Goal: Task Accomplishment & Management: Complete application form

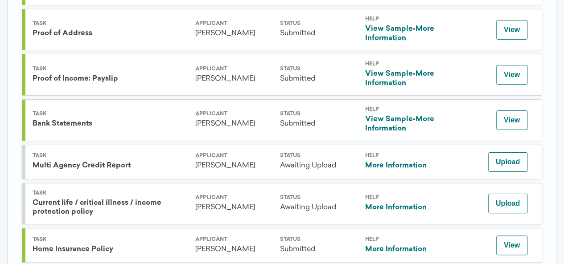
scroll to position [277, 0]
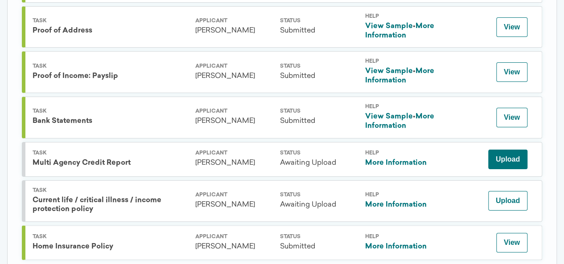
click at [501, 157] on button "Upload" at bounding box center [507, 160] width 39 height 20
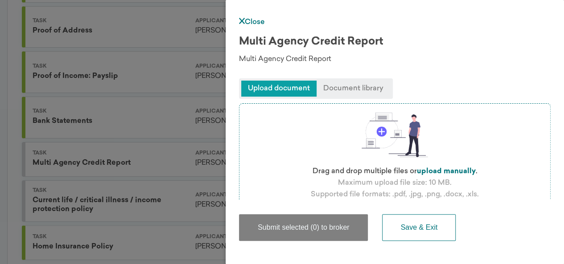
click at [284, 89] on span "Upload document" at bounding box center [278, 89] width 75 height 16
click at [399, 178] on p "Maximum upload file size: 10 MB." at bounding box center [395, 183] width 118 height 12
click at [350, 84] on span "Document library" at bounding box center [354, 89] width 74 height 16
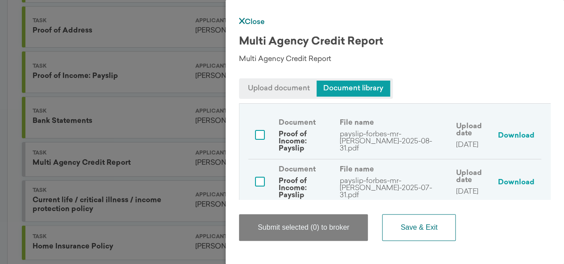
click at [282, 87] on span "Upload document" at bounding box center [278, 89] width 75 height 16
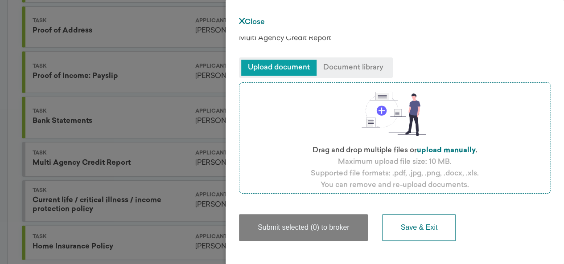
scroll to position [62, 0]
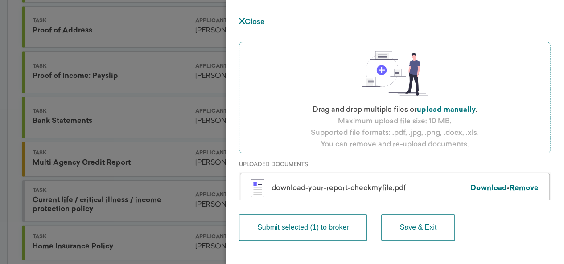
click at [316, 224] on button "Submit selected (1) to broker" at bounding box center [303, 227] width 128 height 27
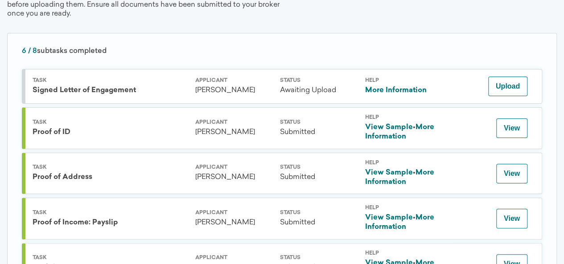
scroll to position [122, 0]
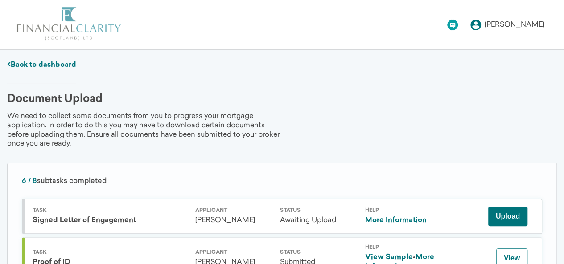
click at [501, 216] on button "Upload" at bounding box center [507, 217] width 39 height 20
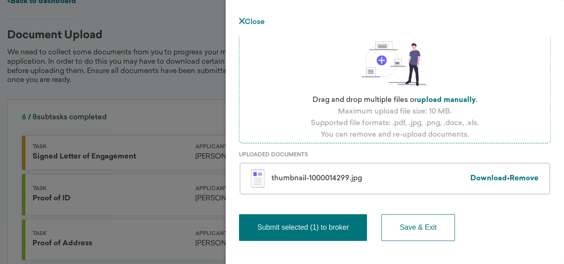
scroll to position [75, 0]
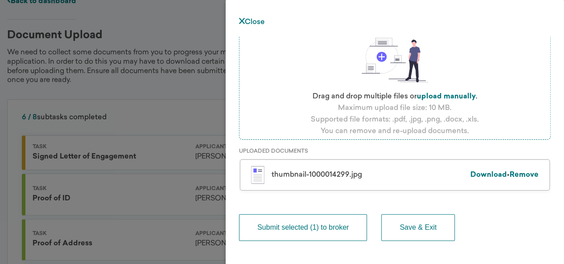
click at [278, 235] on button "Submit selected (1) to broker" at bounding box center [303, 227] width 128 height 27
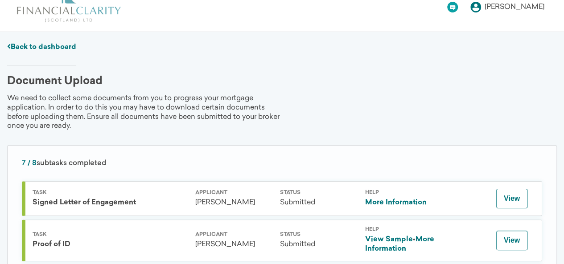
scroll to position [0, 0]
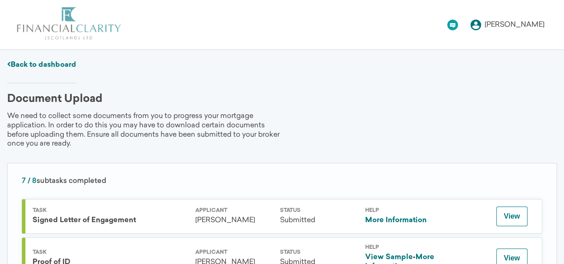
click at [481, 26] on icon at bounding box center [475, 25] width 11 height 11
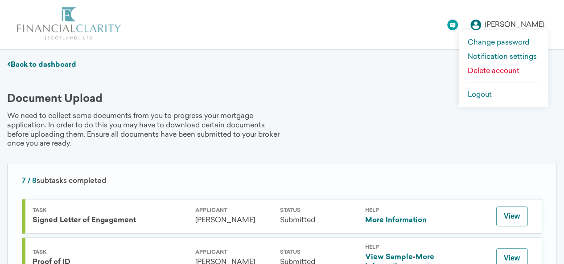
click at [482, 93] on link "Logout" at bounding box center [503, 94] width 71 height 7
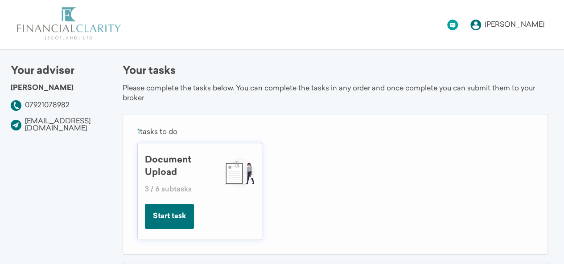
click at [169, 211] on button "Start task" at bounding box center [169, 216] width 49 height 25
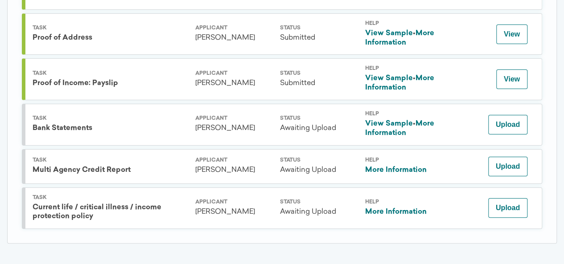
scroll to position [232, 0]
click at [510, 73] on button "View" at bounding box center [511, 79] width 31 height 20
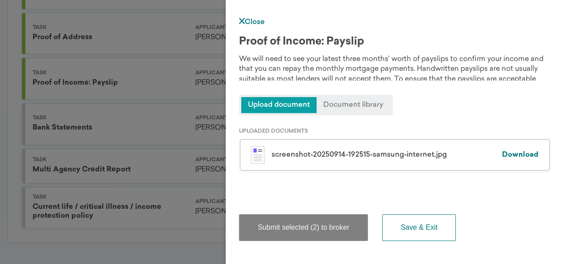
click at [300, 107] on span "Upload document" at bounding box center [278, 105] width 75 height 16
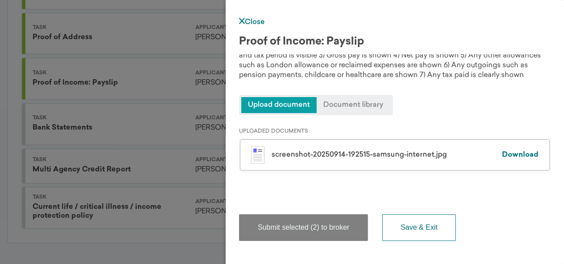
scroll to position [54, 0]
click at [250, 22] on link "Close" at bounding box center [252, 22] width 26 height 7
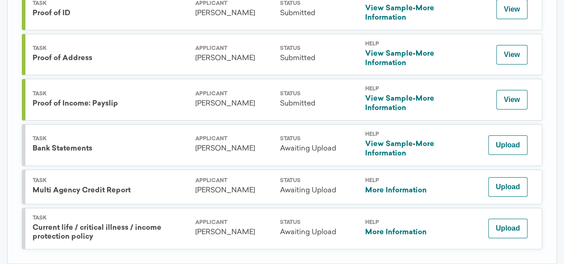
scroll to position [210, 0]
click at [422, 96] on link "More Information" at bounding box center [399, 104] width 69 height 16
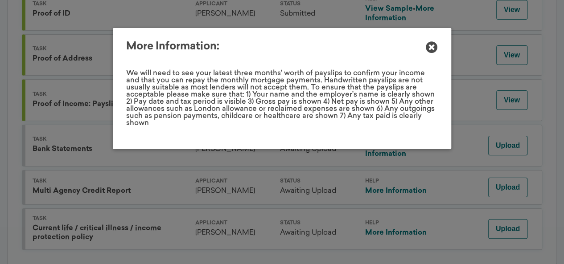
scroll to position [0, 0]
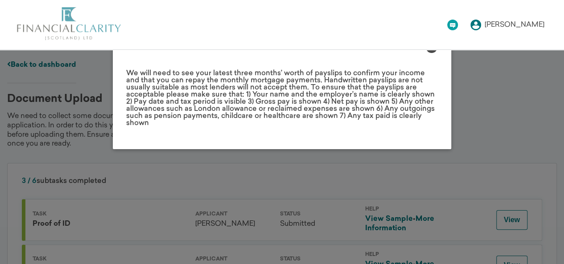
click at [488, 122] on div "More Information: We will need to see your latest three months’ worth of paysli…" at bounding box center [282, 88] width 564 height 121
click at [433, 50] on icon at bounding box center [432, 47] width 12 height 12
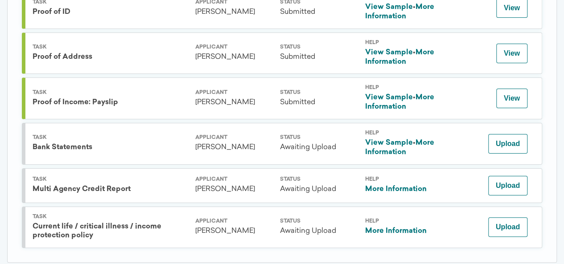
scroll to position [211, 0]
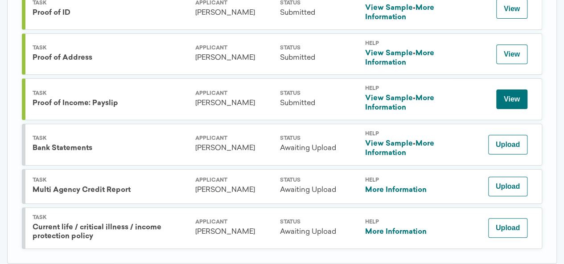
click at [510, 92] on button "View" at bounding box center [511, 100] width 31 height 20
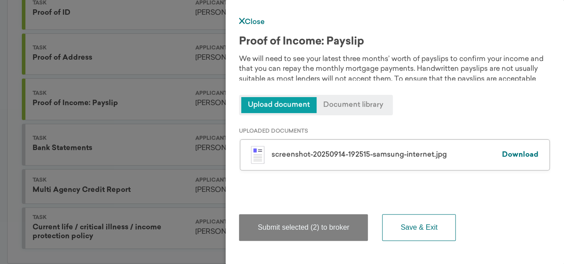
drag, startPoint x: 328, startPoint y: 160, endPoint x: 294, endPoint y: 157, distance: 34.0
click at [294, 157] on div "screenshot-20250914-192515-samsung-internet.jpg" at bounding box center [387, 155] width 231 height 7
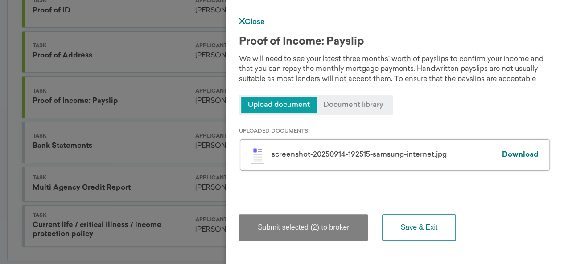
scroll to position [232, 0]
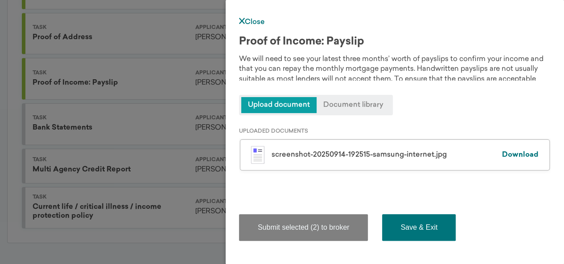
click at [409, 227] on button "Save & Exit" at bounding box center [419, 227] width 74 height 27
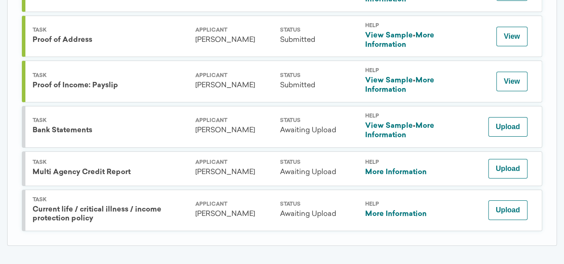
scroll to position [230, 0]
click at [305, 249] on div "Document Upload We need to collect some documents from you to progress your mor…" at bounding box center [282, 62] width 550 height 396
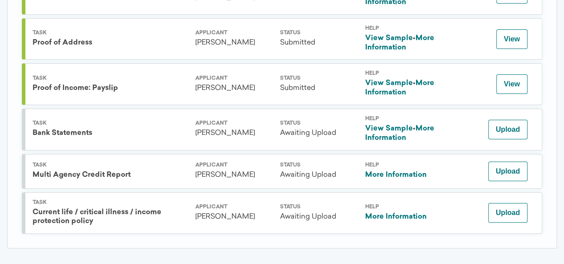
scroll to position [232, 0]
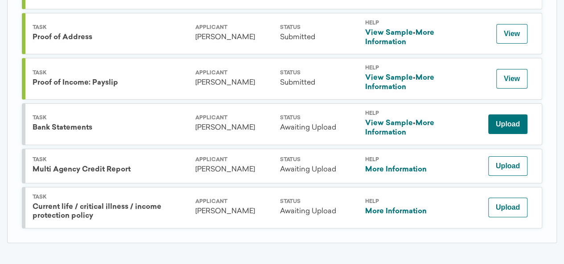
click at [513, 120] on button "Upload" at bounding box center [507, 125] width 39 height 20
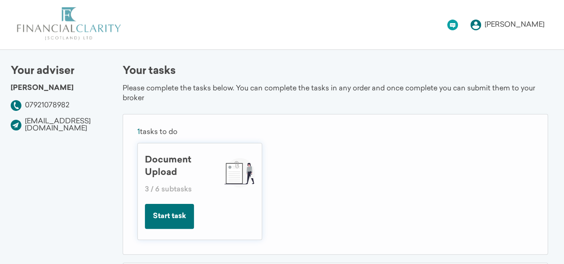
click at [161, 208] on button "Start task" at bounding box center [169, 216] width 49 height 25
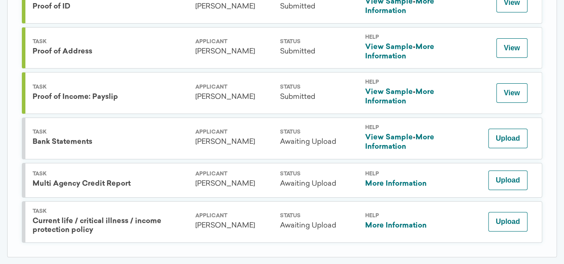
scroll to position [225, 0]
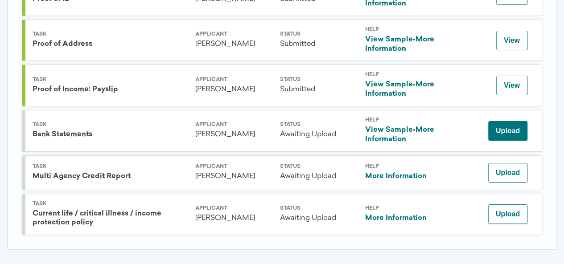
click at [508, 134] on button "Upload" at bounding box center [507, 131] width 39 height 20
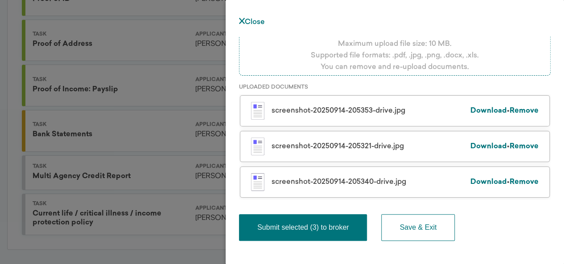
scroll to position [162, 0]
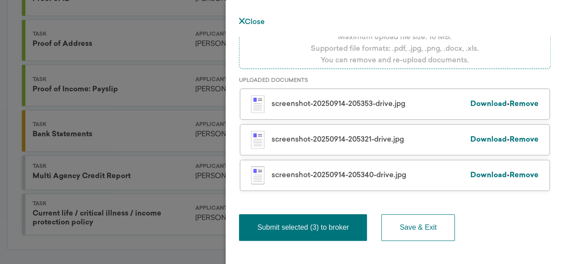
click at [515, 105] on link "Remove" at bounding box center [524, 104] width 29 height 7
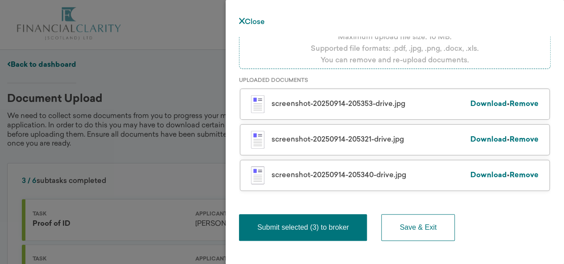
scroll to position [127, 0]
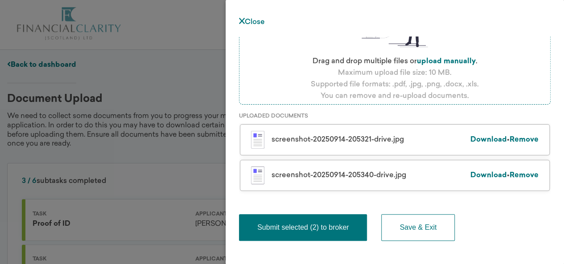
click at [519, 143] on link "Remove" at bounding box center [524, 139] width 29 height 7
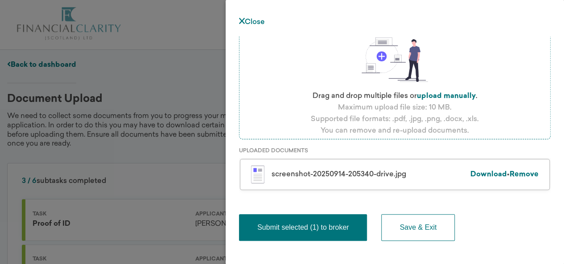
scroll to position [91, 0]
click at [519, 175] on link "Remove" at bounding box center [524, 175] width 29 height 7
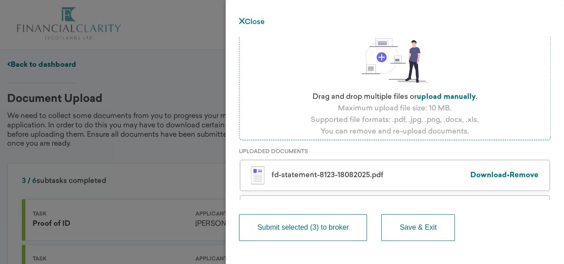
click at [332, 225] on button "Submit selected (3) to broker" at bounding box center [303, 227] width 128 height 27
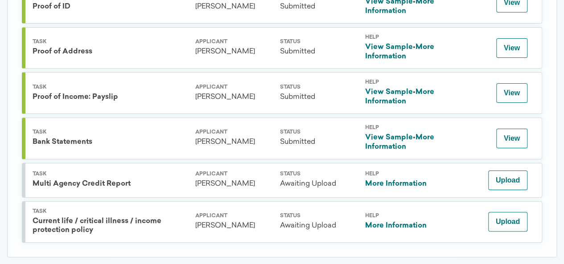
scroll to position [232, 0]
